Goal: Task Accomplishment & Management: Manage account settings

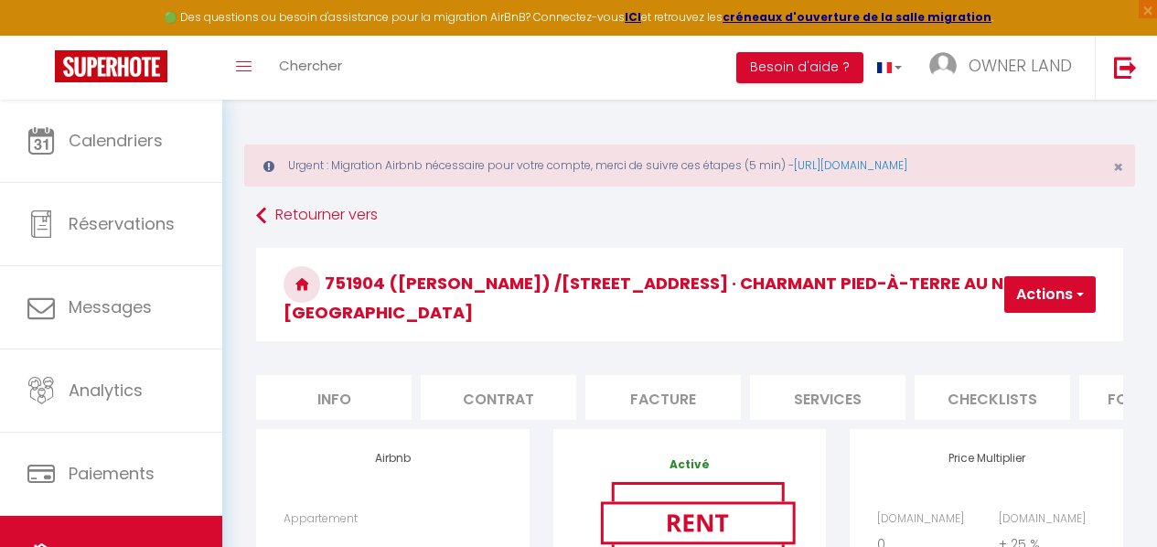
select select "+ 25 %"
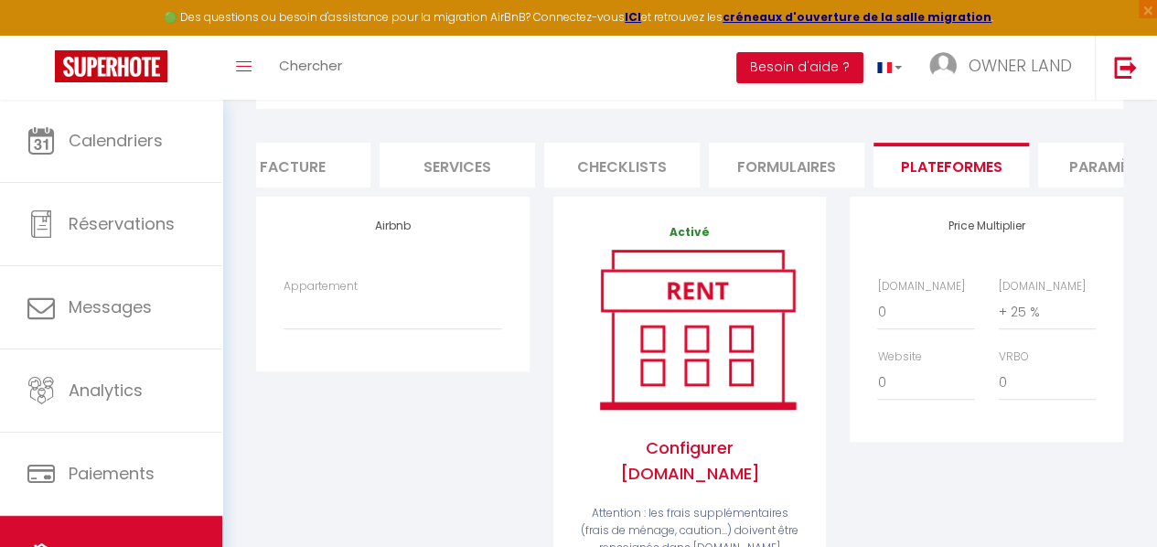
scroll to position [0, 356]
click at [347, 143] on li "Facture" at bounding box center [308, 165] width 156 height 45
select select
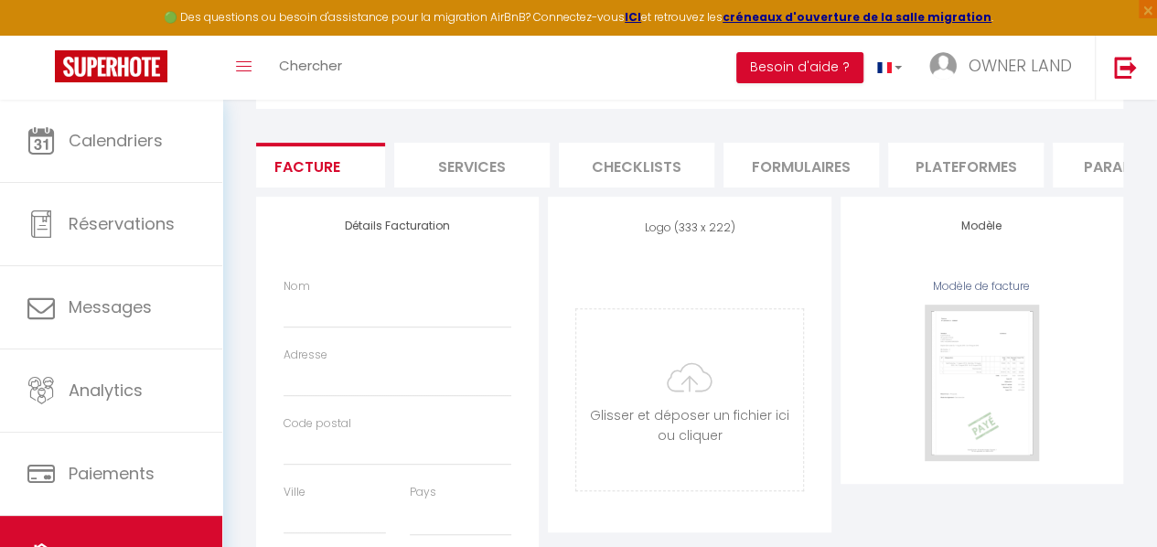
select select
checkbox input "false"
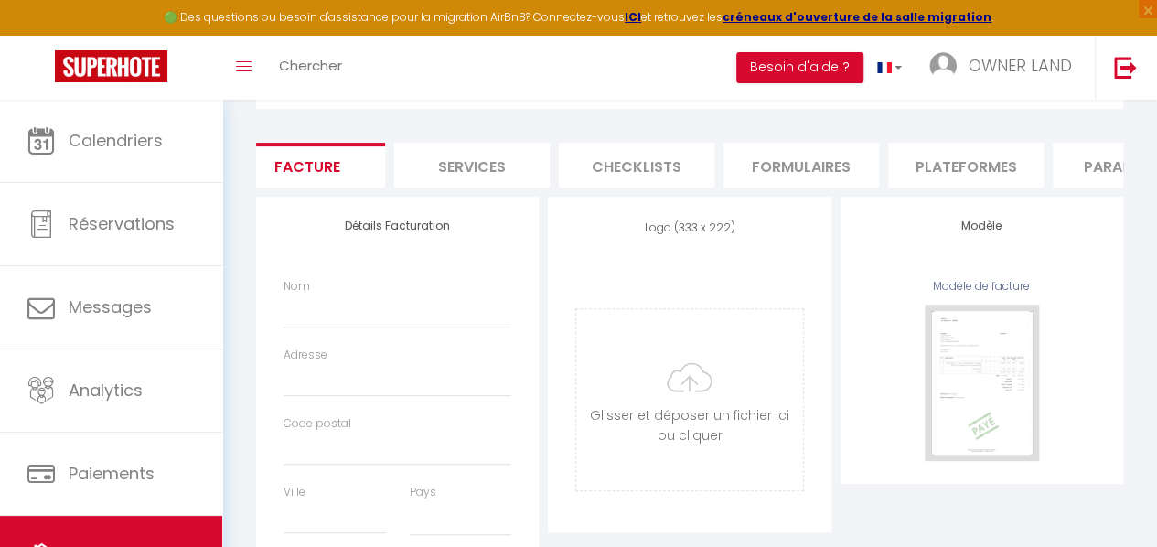
checkbox input "false"
select select
checkbox input "false"
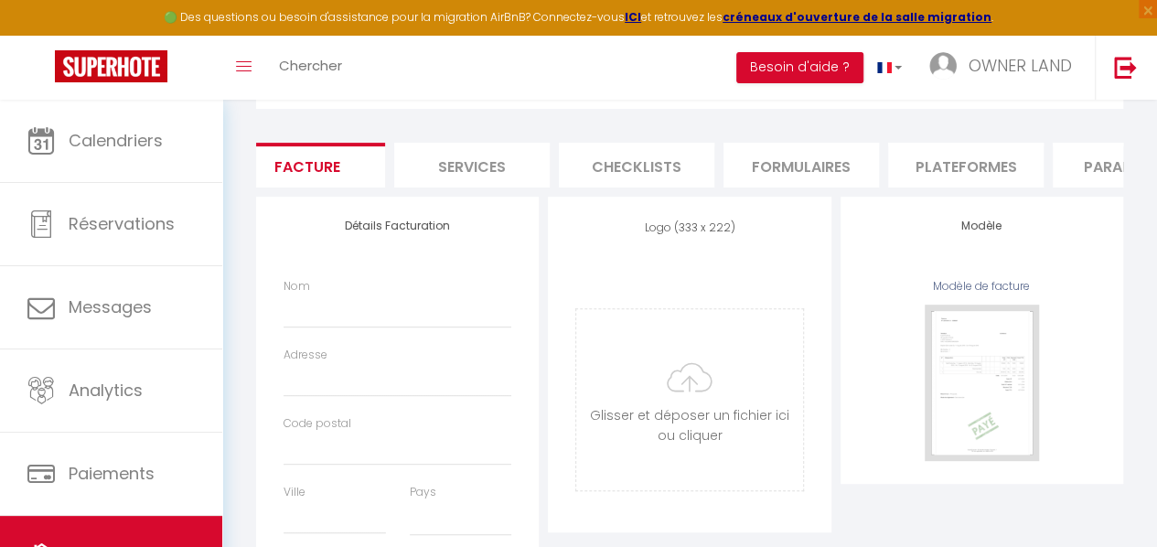
checkbox input "false"
select select
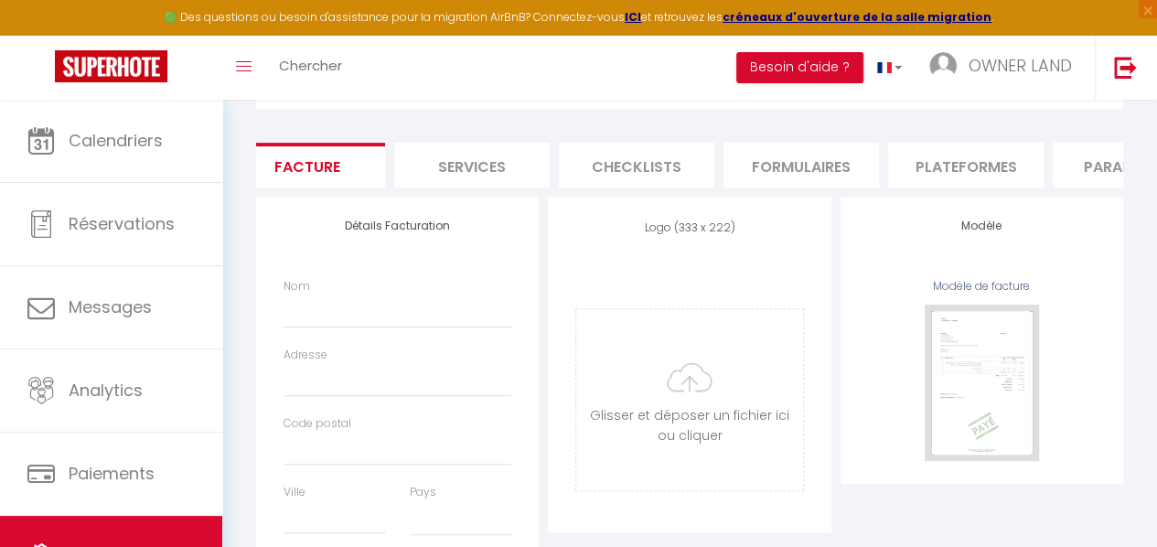
select select
checkbox input "false"
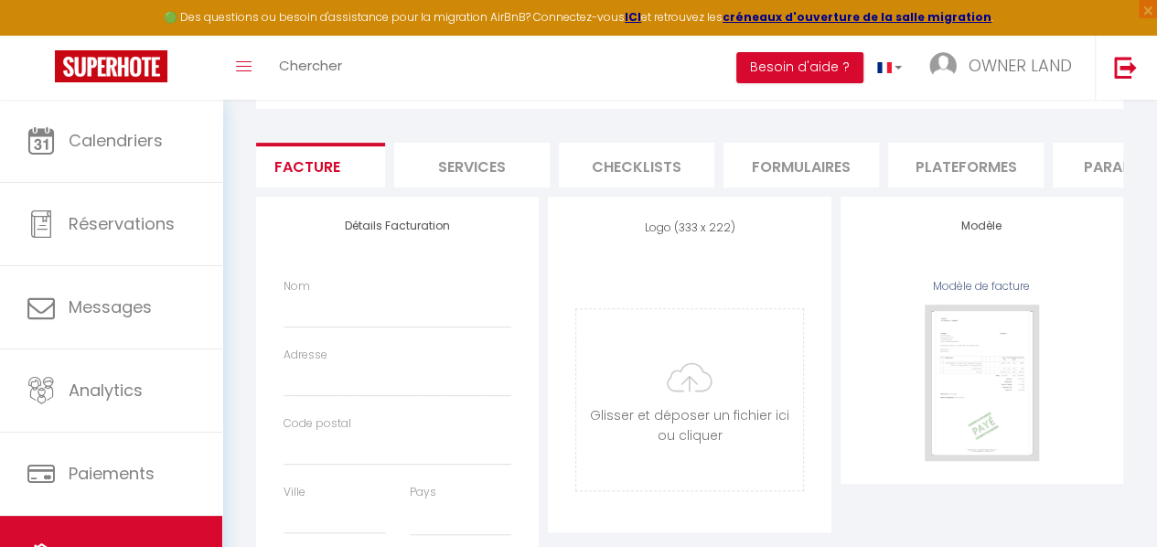
select select
checkbox input "false"
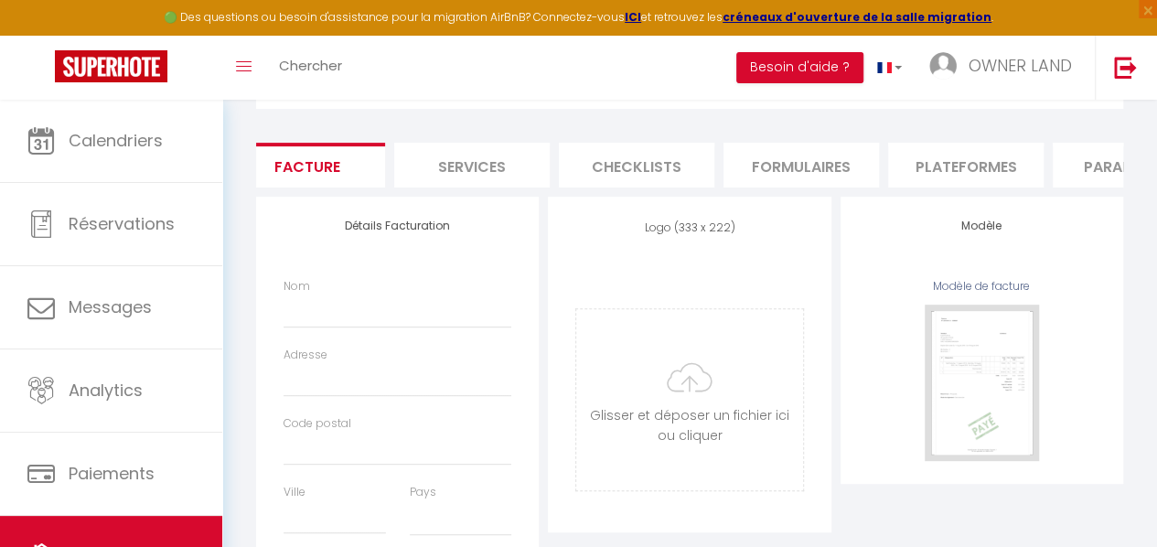
checkbox input "false"
select select
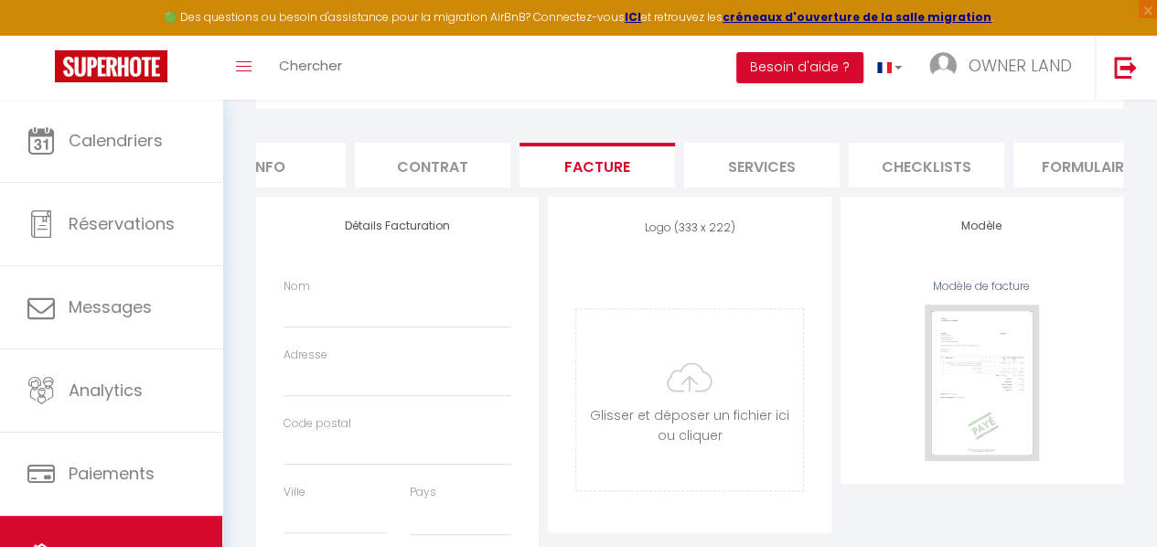
scroll to position [0, 65]
click at [301, 143] on li "Info" at bounding box center [269, 165] width 156 height 45
select select
checkbox input "false"
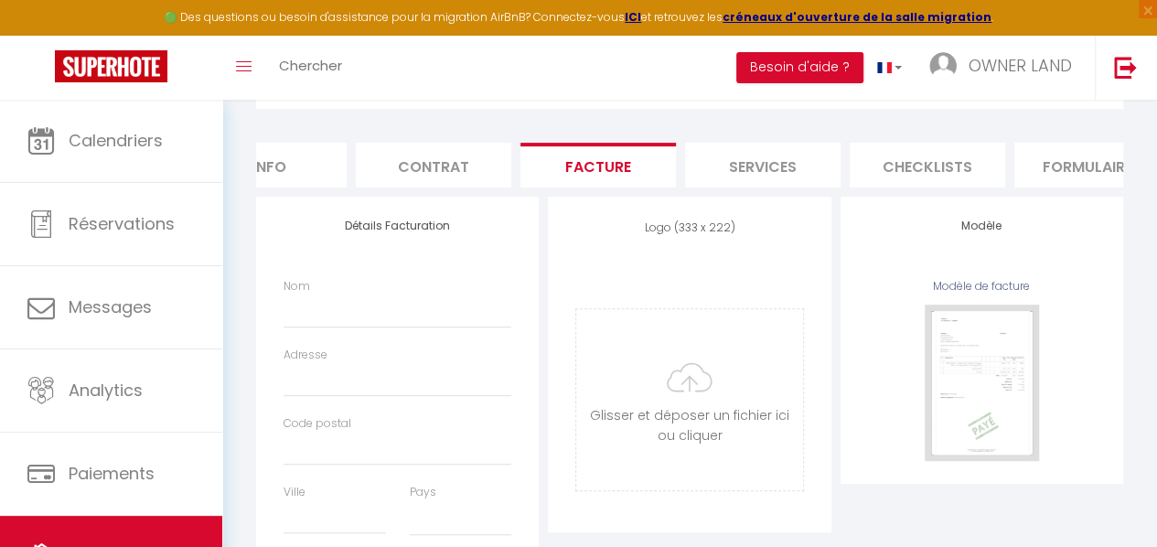
checkbox input "false"
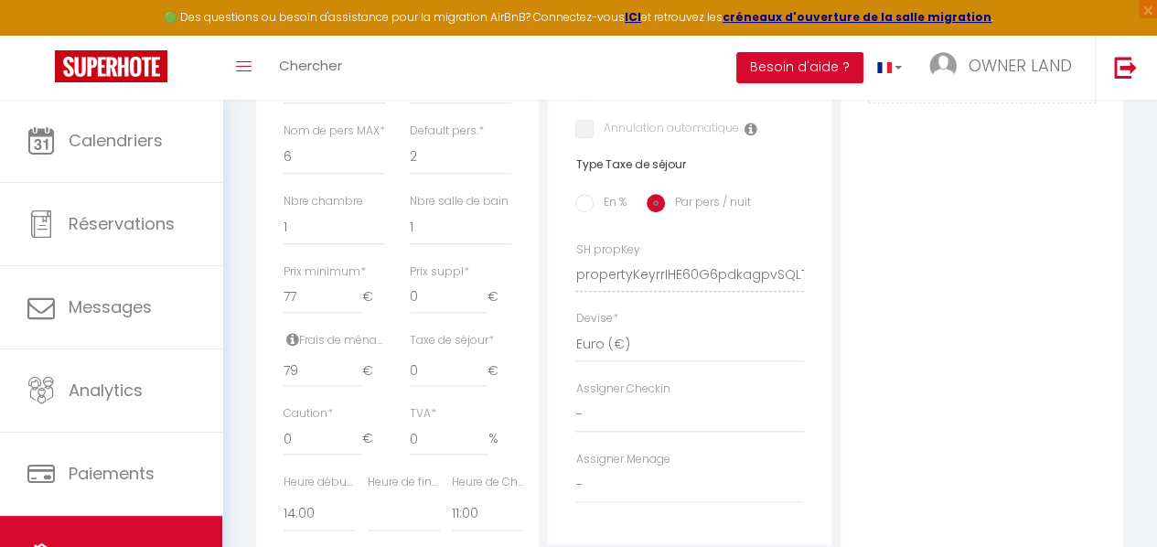
scroll to position [783, 0]
click at [300, 388] on input "79" at bounding box center [323, 371] width 78 height 33
type input "7"
select select
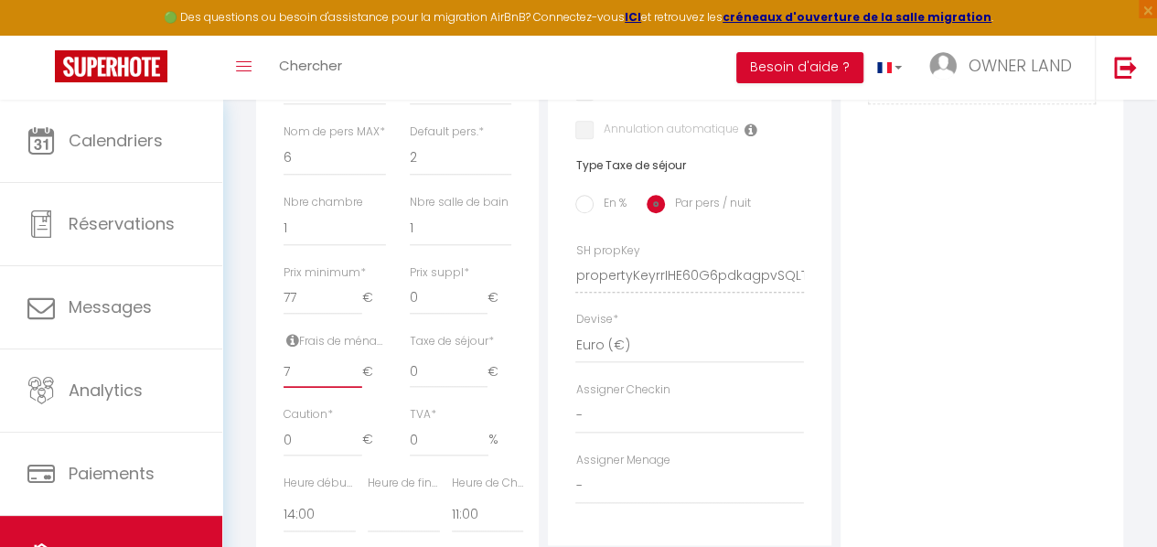
checkbox input "false"
select select
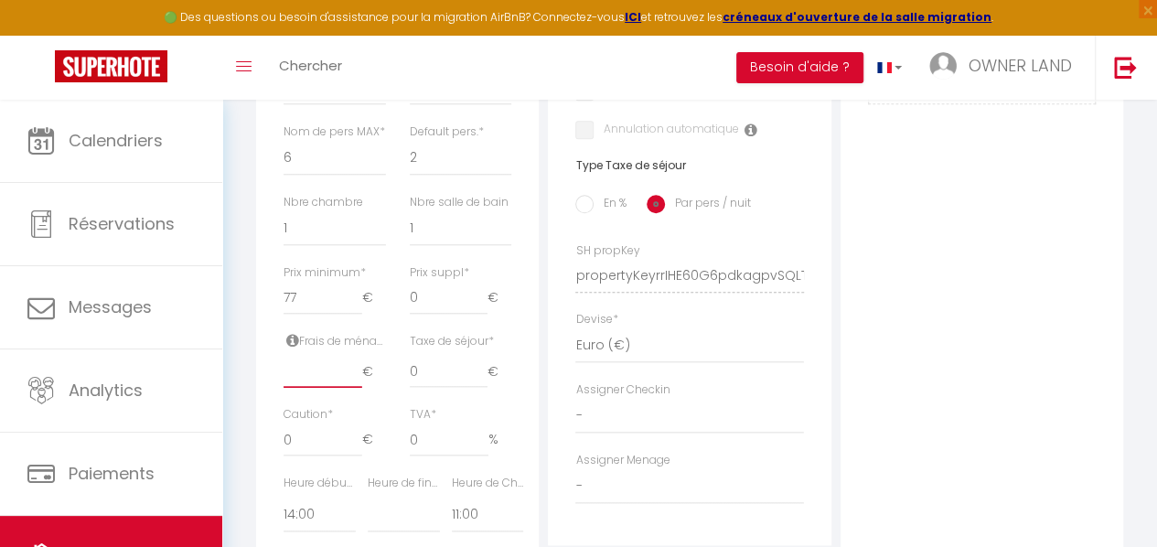
select select
checkbox input "false"
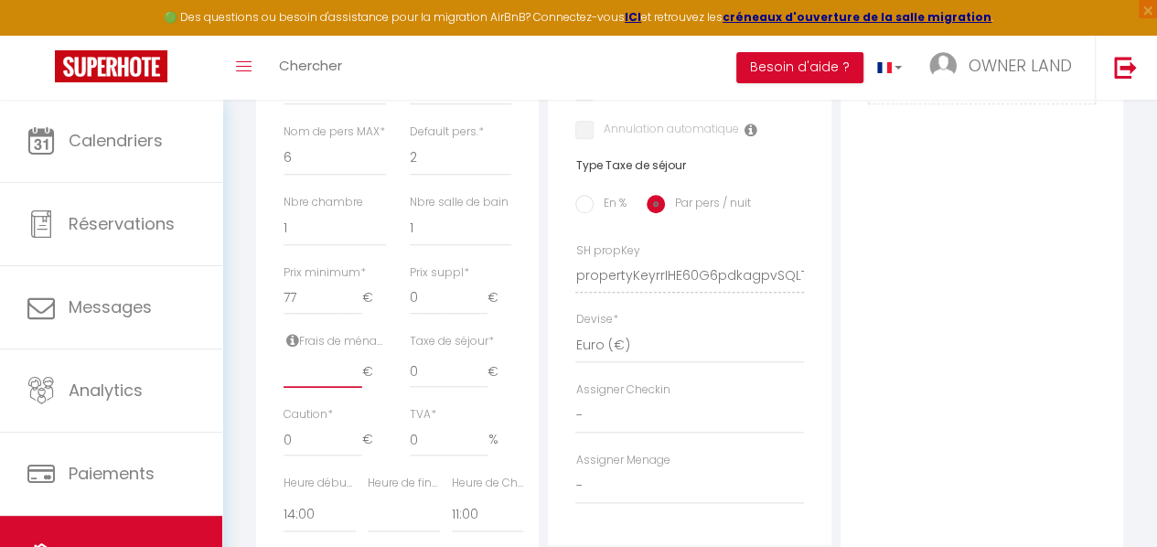
type input "1"
select select
checkbox input "false"
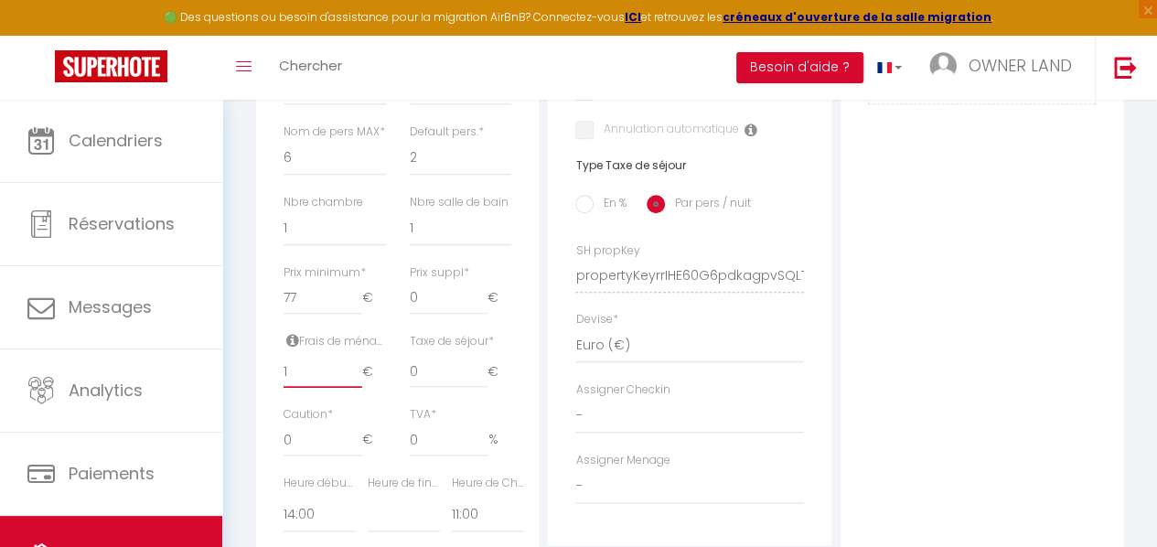
checkbox input "false"
type input "12"
select select
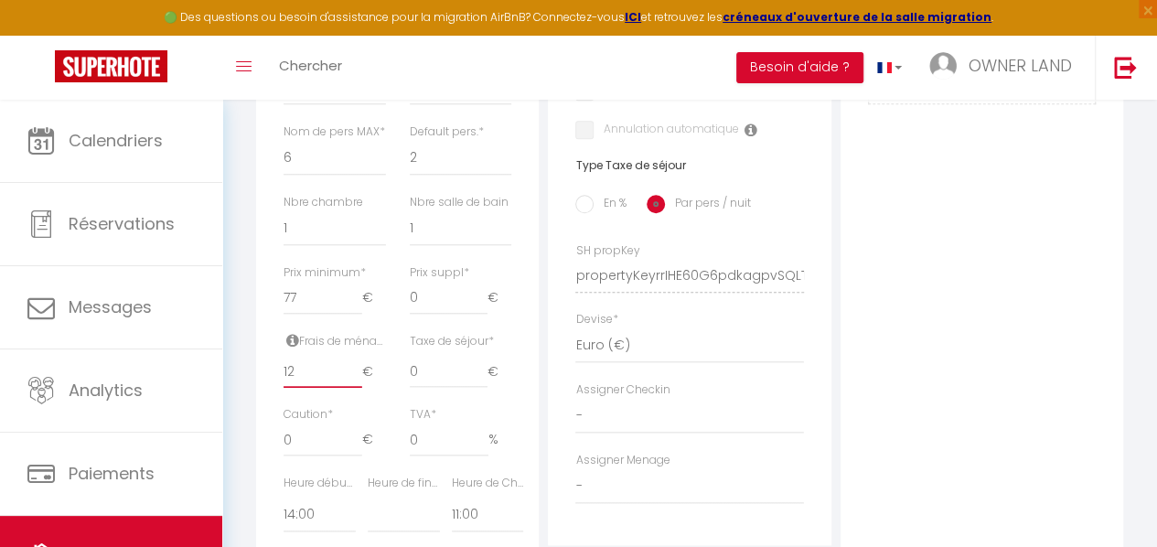
checkbox input "false"
type input "129"
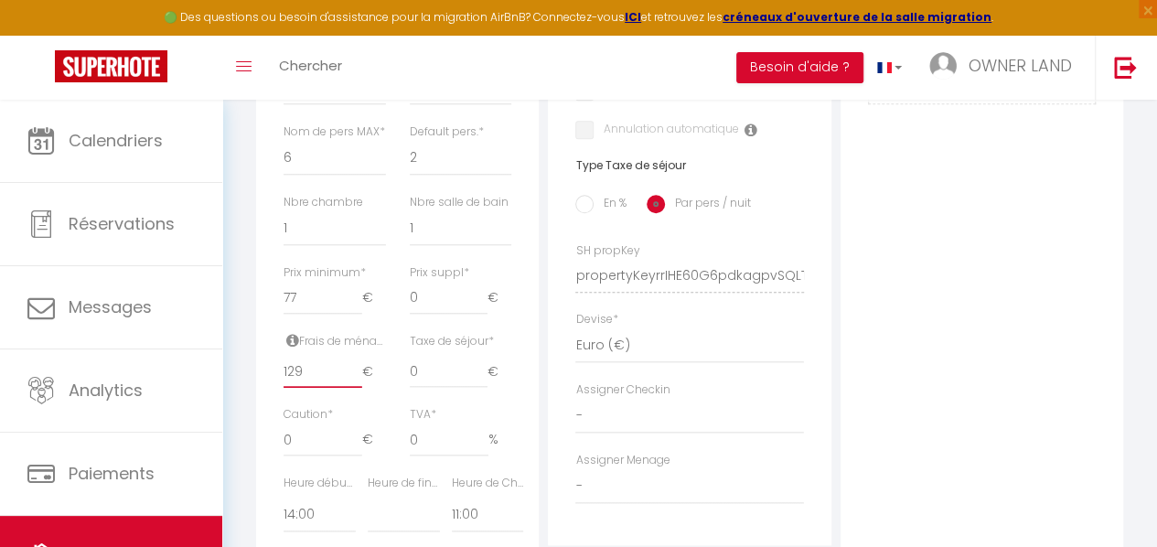
select select
checkbox input "false"
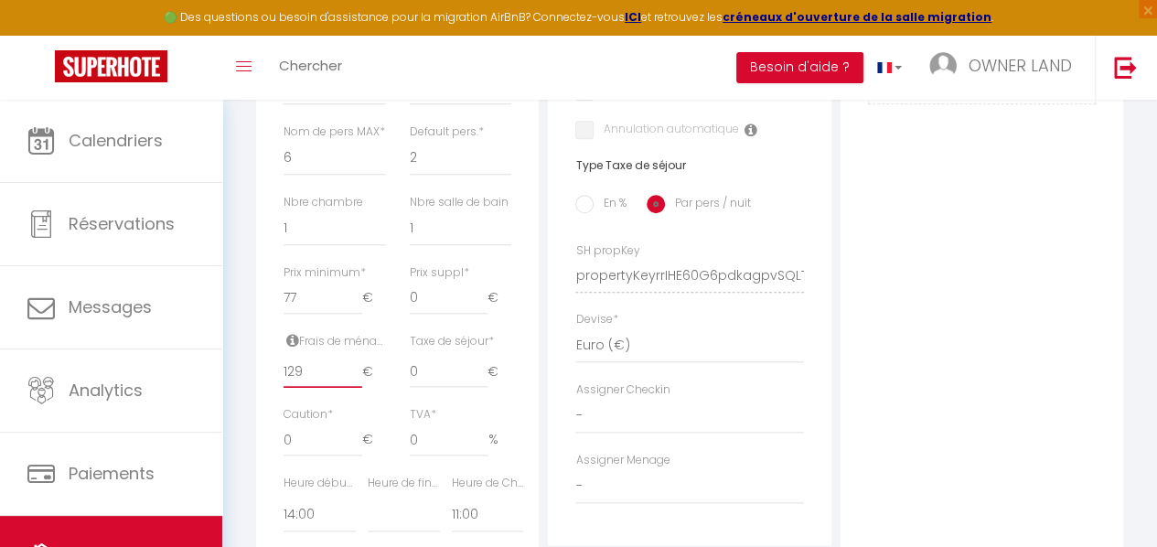
checkbox input "false"
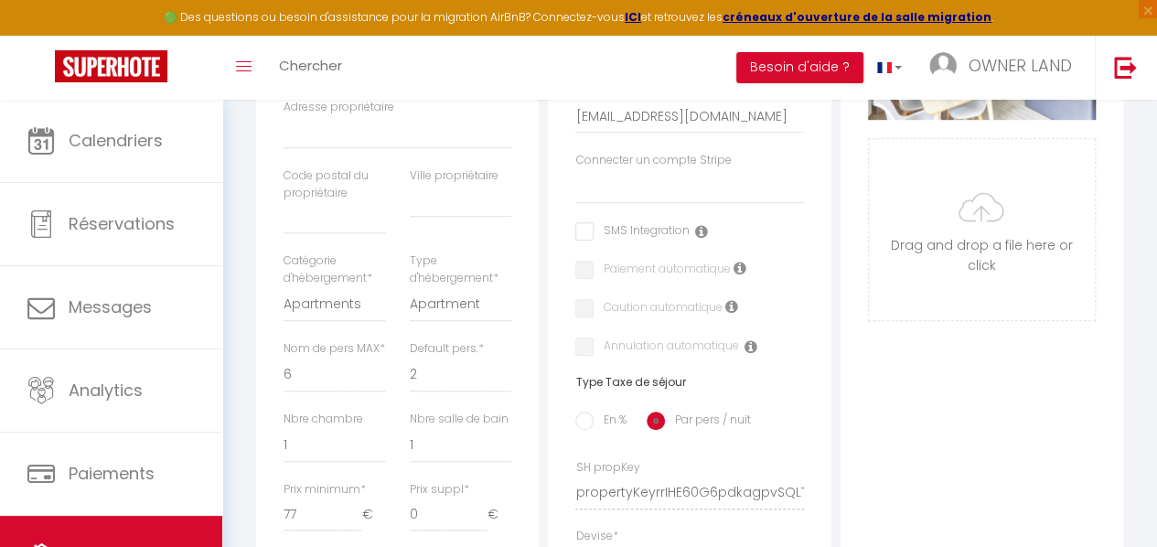
scroll to position [680, 0]
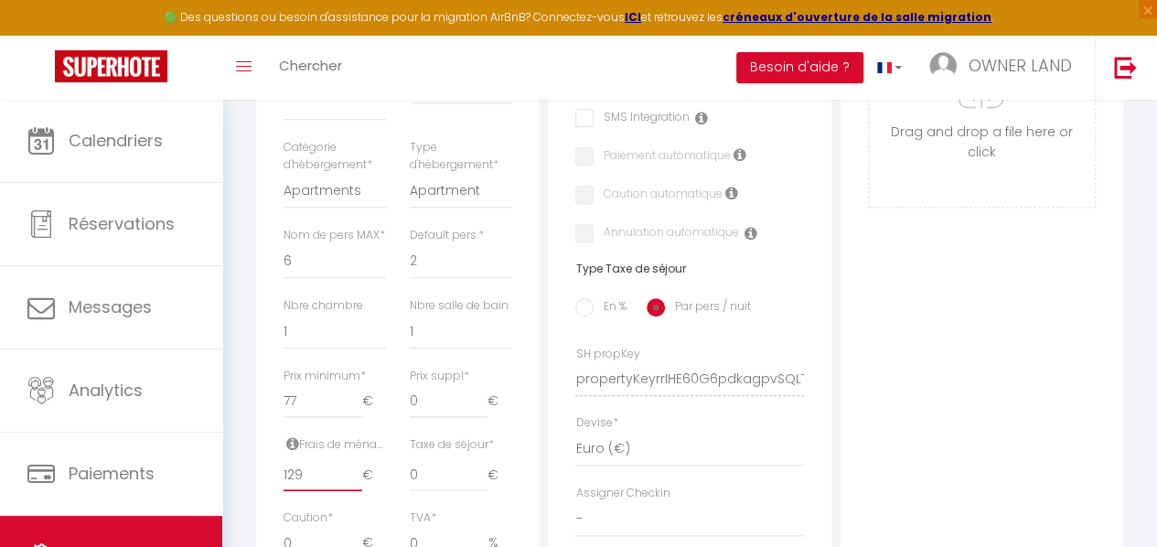
type input "129.2"
select select
checkbox input "false"
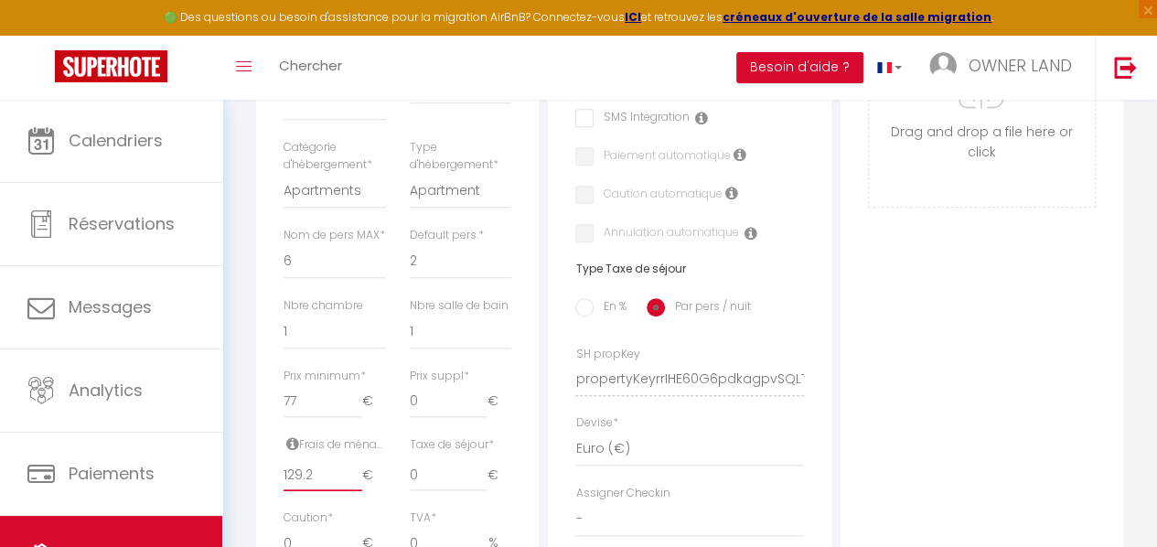
checkbox input "false"
click at [987, 416] on div "Photo Photo Supprimer Drag and drop a file here or click Ooops, something wrong…" at bounding box center [982, 366] width 283 height 1234
click at [322, 484] on input "129.2" at bounding box center [323, 474] width 78 height 33
type input "129"
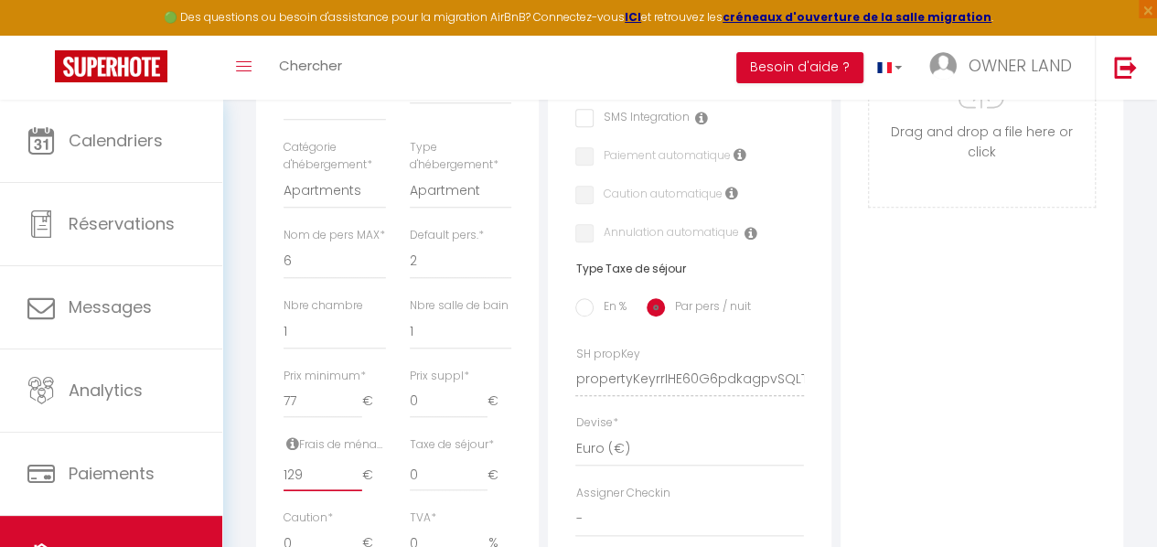
select select
checkbox input "false"
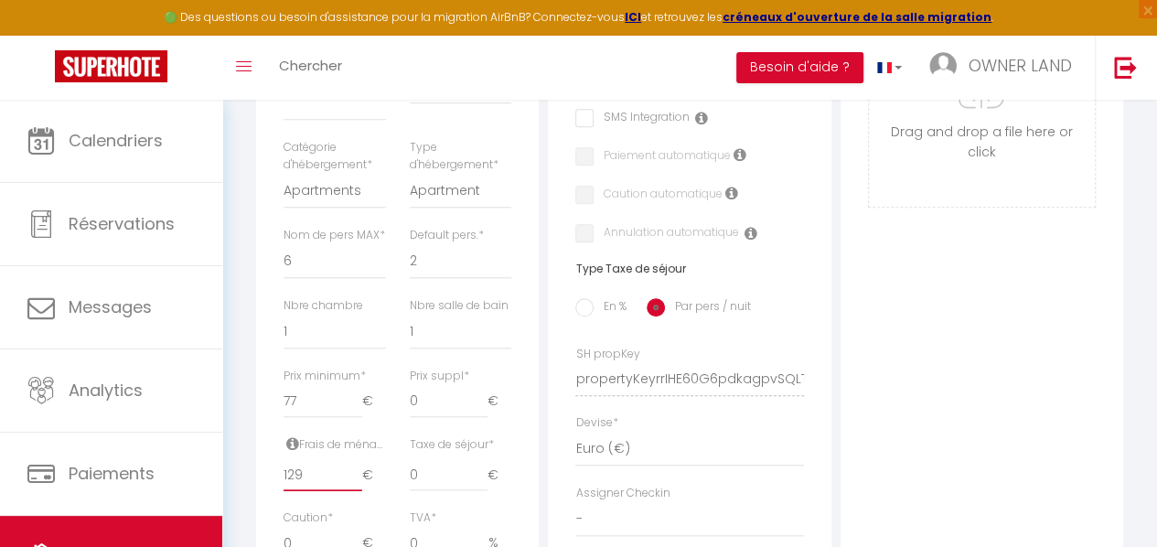
checkbox input "false"
type input "129.3"
select select
checkbox input "false"
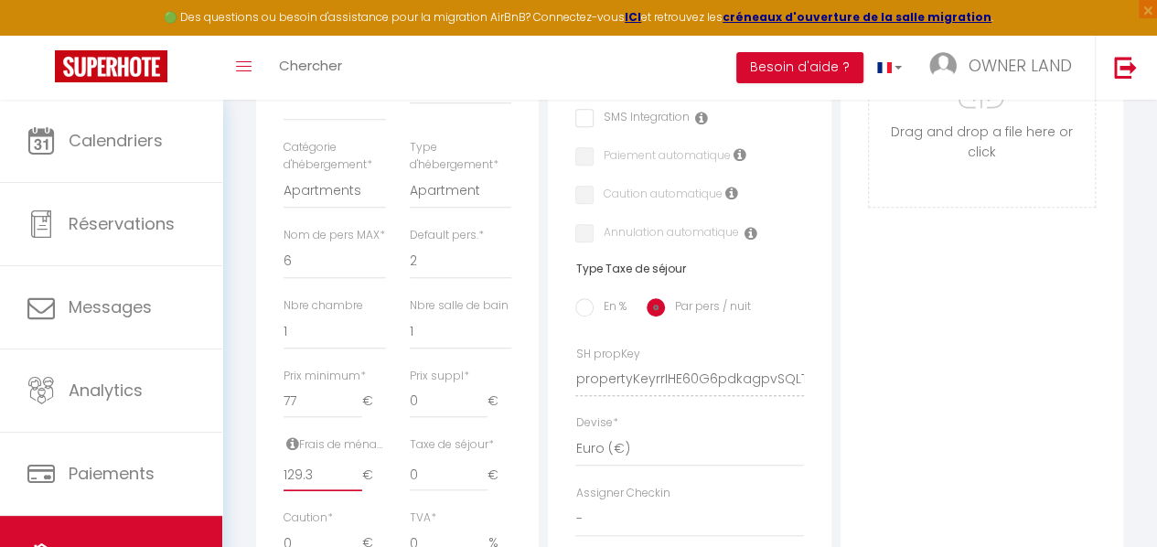
checkbox input "false"
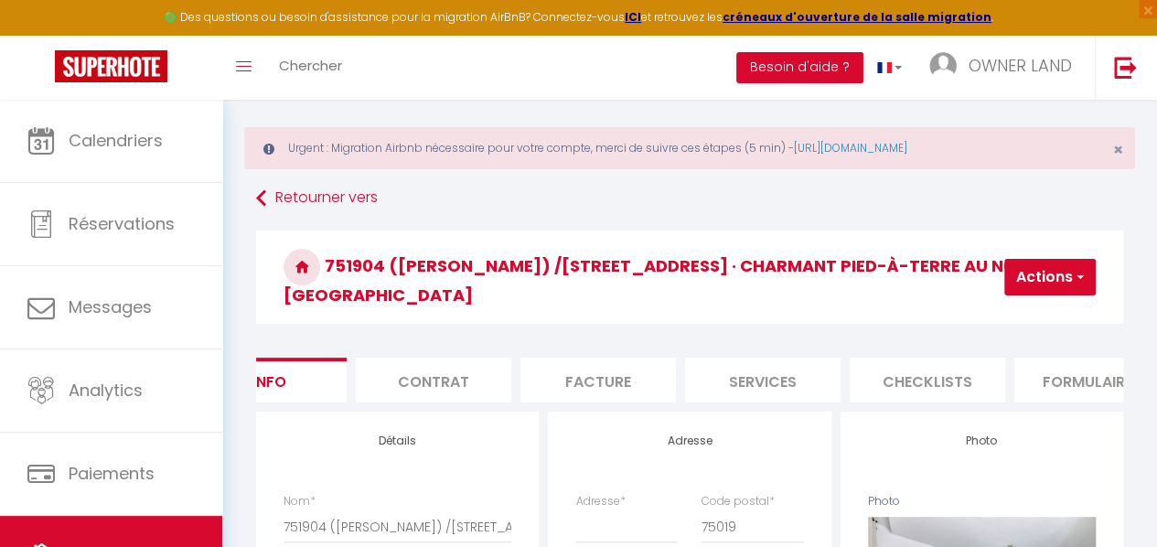
scroll to position [0, 0]
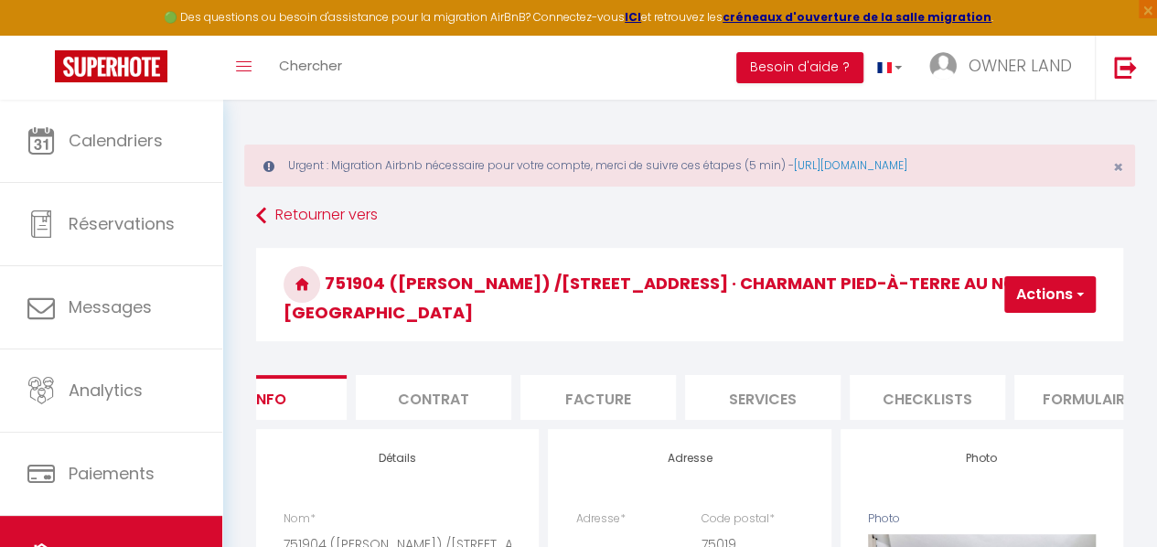
type input "129.3"
click at [1093, 284] on button "Actions" at bounding box center [1051, 294] width 92 height 37
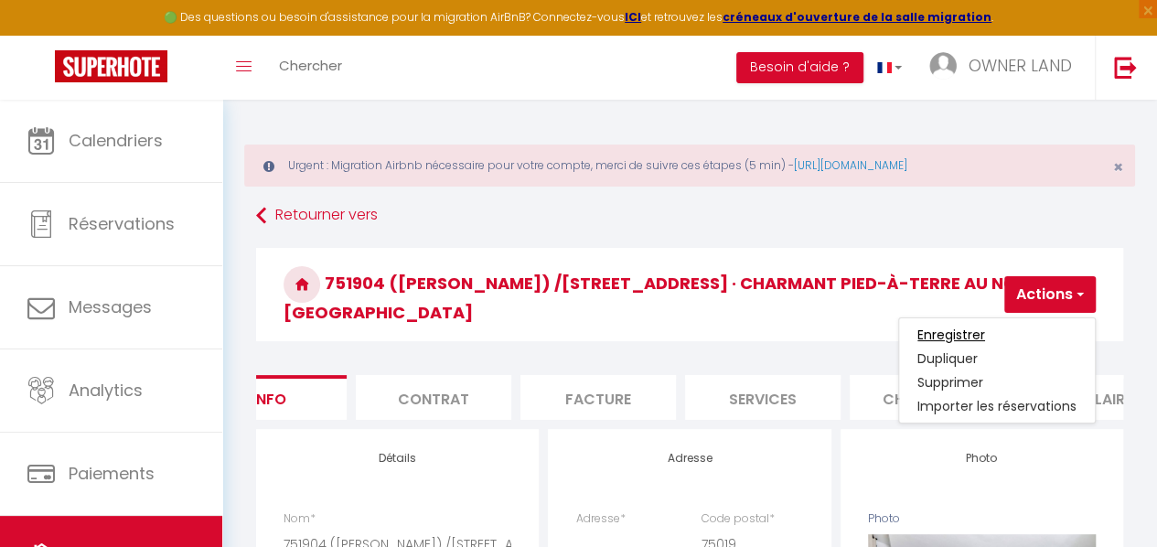
click at [966, 326] on input "Enregistrer" at bounding box center [952, 335] width 68 height 18
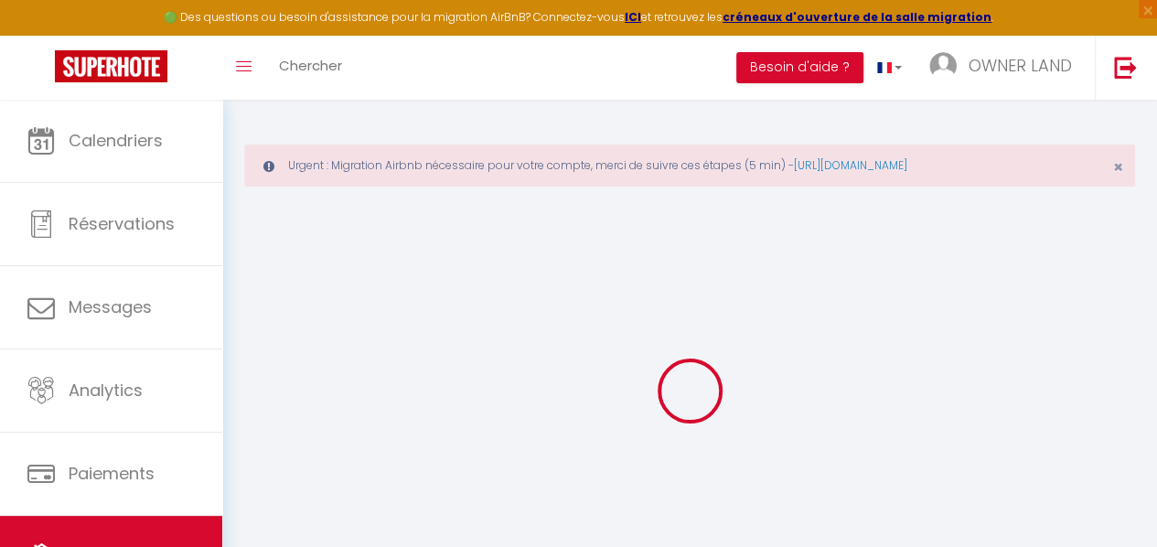
select select
checkbox input "false"
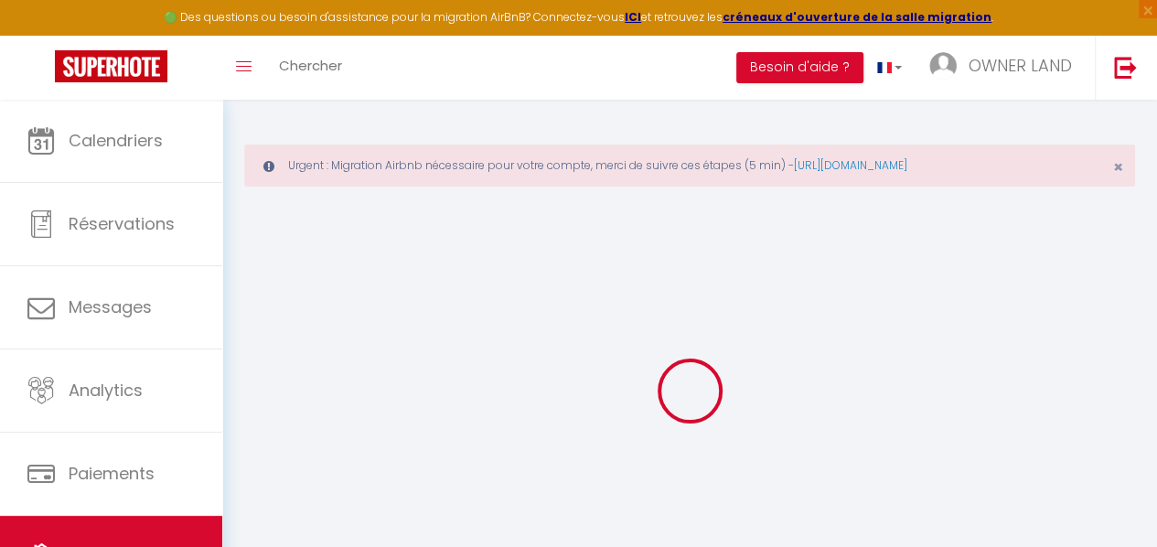
checkbox input "false"
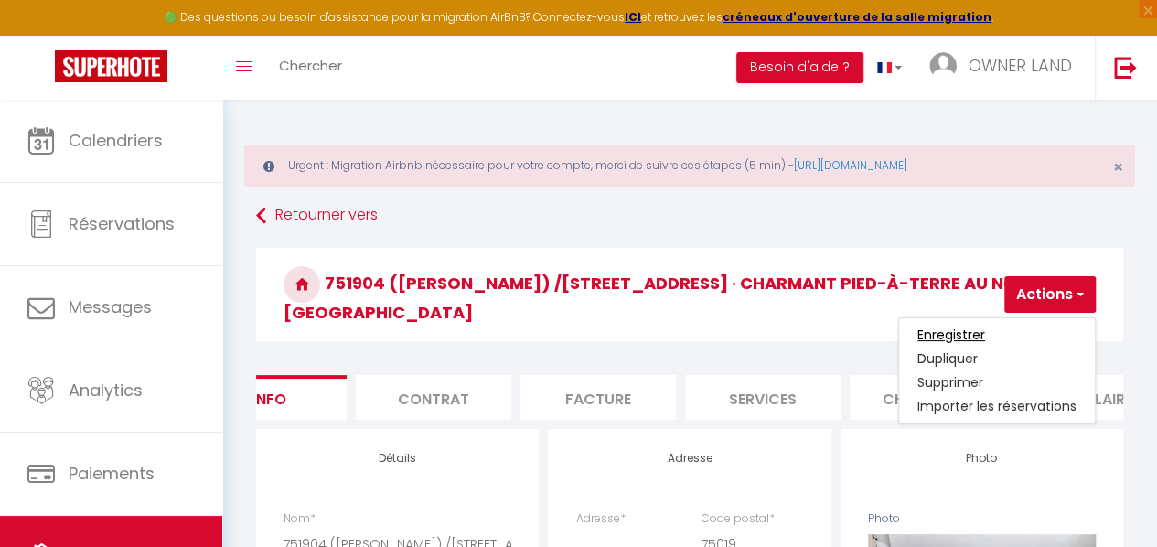
click at [984, 328] on input "Enregistrer" at bounding box center [952, 335] width 68 height 18
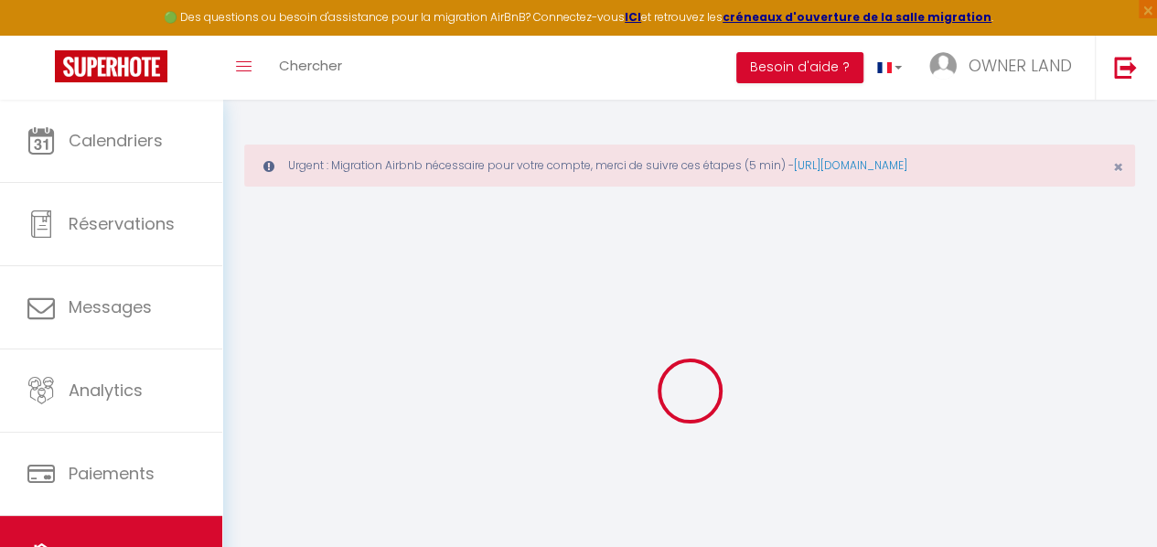
select select
checkbox input "false"
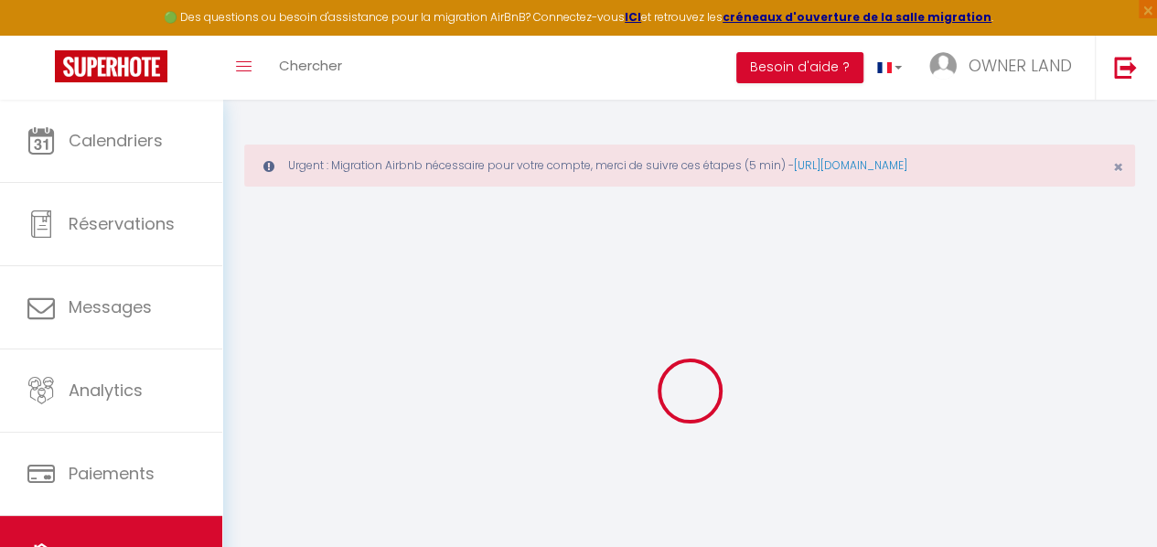
checkbox input "false"
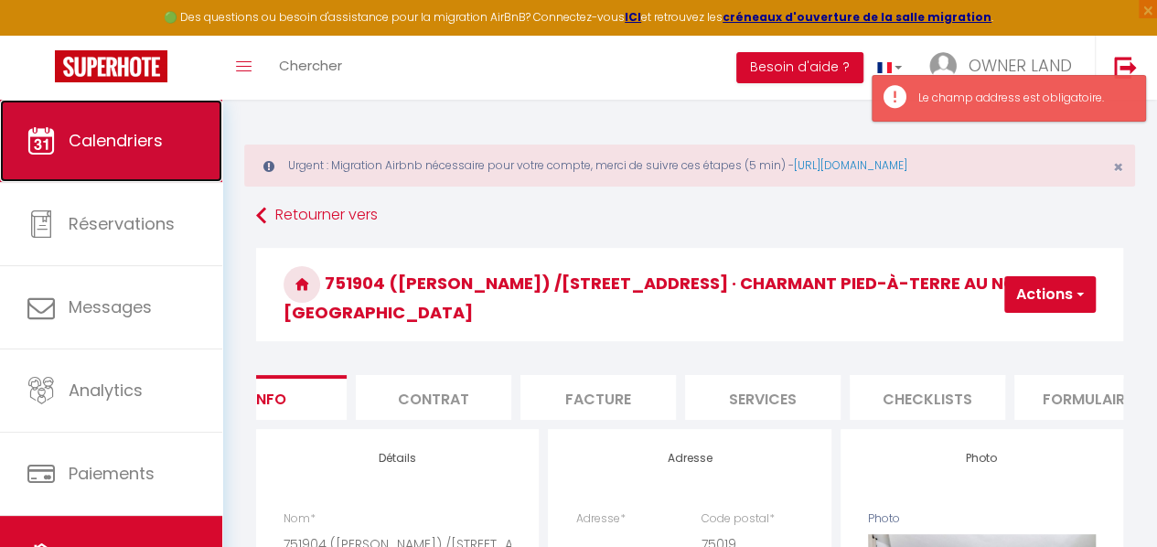
click at [145, 164] on link "Calendriers" at bounding box center [111, 141] width 222 height 82
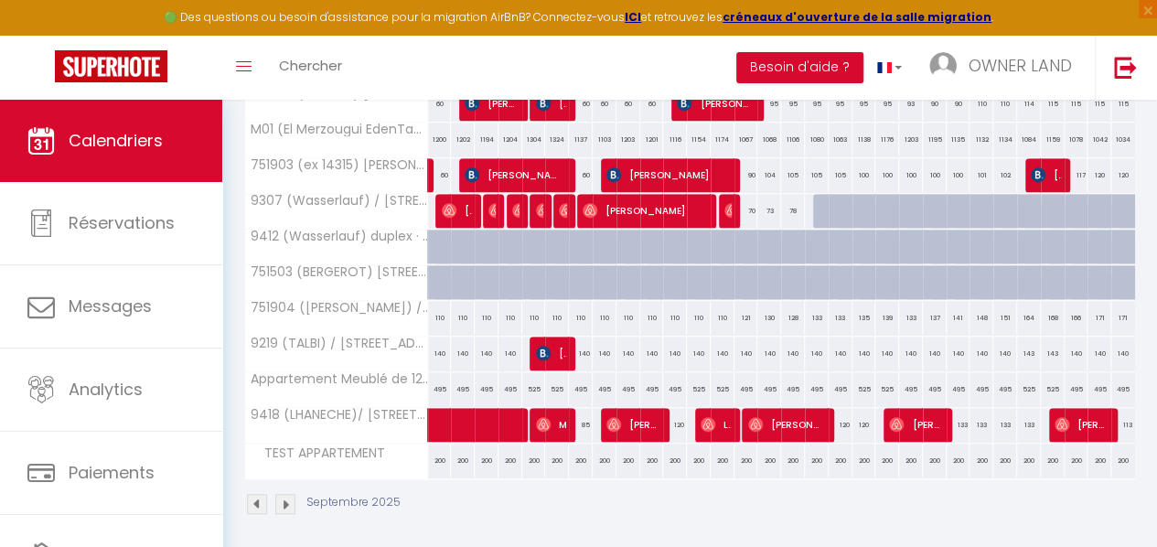
scroll to position [587, 0]
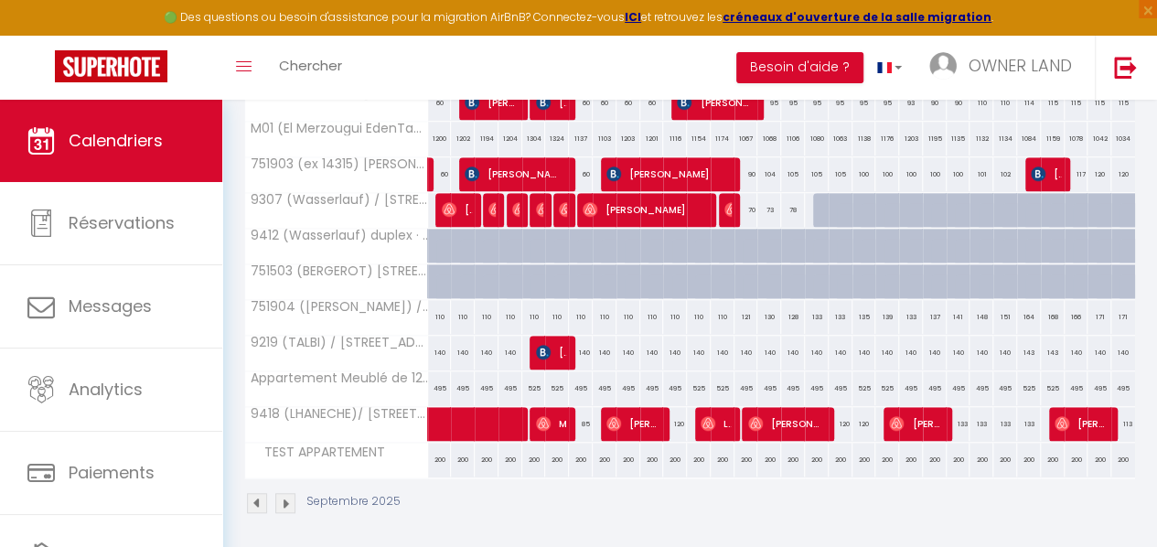
click at [433, 314] on div "110" at bounding box center [440, 317] width 24 height 34
type input "110"
type input "Lun 01 Septembre 2025"
type input "[DATE] Septembre 2025"
